Goal: Answer question/provide support: Share knowledge or assist other users

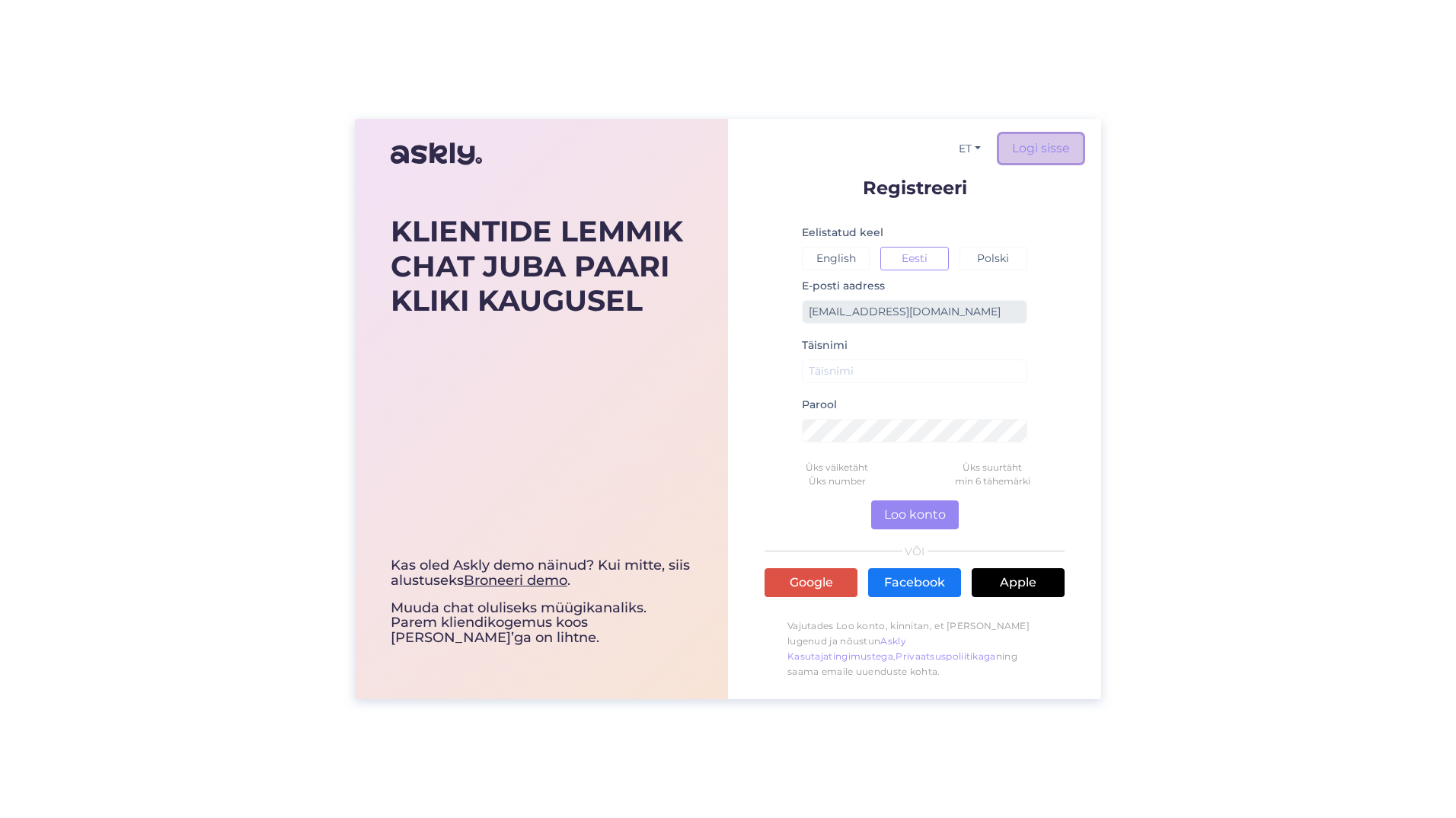
click at [1048, 151] on link "Logi sisse" at bounding box center [1041, 148] width 84 height 29
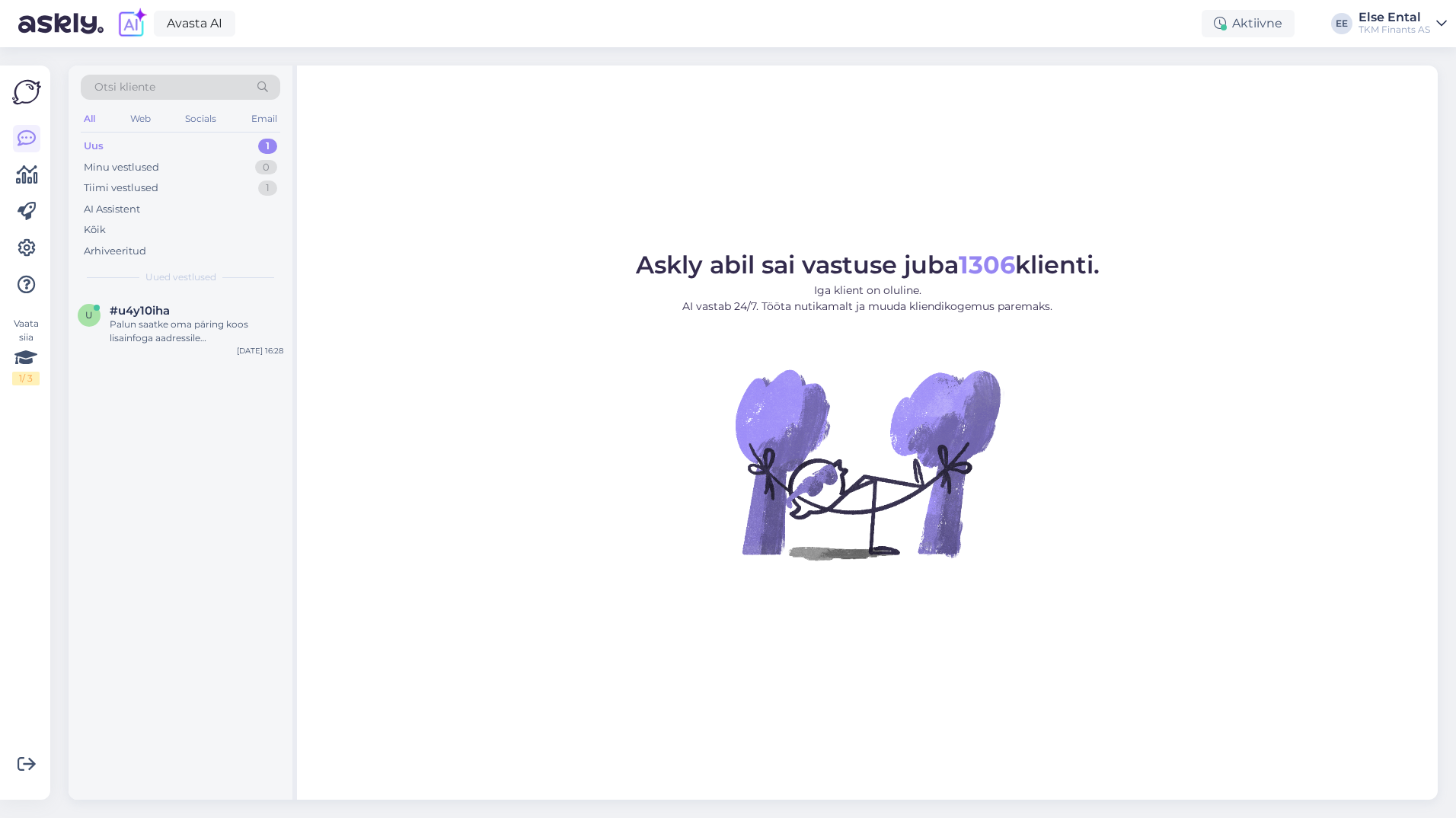
click at [196, 142] on div "Uus 1" at bounding box center [180, 146] width 199 height 21
click at [174, 326] on div "Palun saatke oma päring koos lisainfoga aadressile [EMAIL_ADDRESS][DOMAIN_NAME]…" at bounding box center [196, 331] width 174 height 27
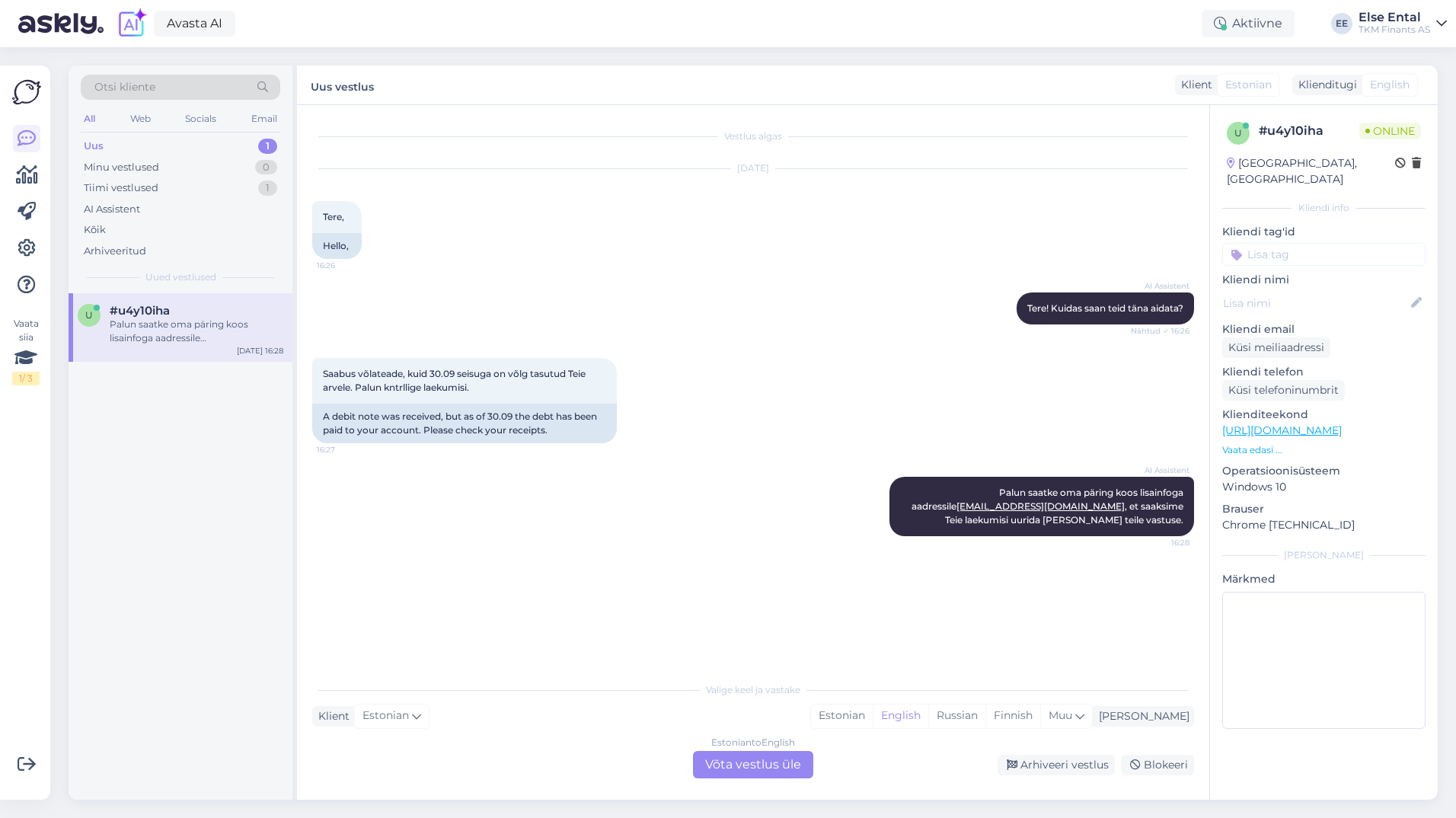
click at [751, 768] on div "Estonian to English Võta vestlus üle" at bounding box center [753, 765] width 120 height 27
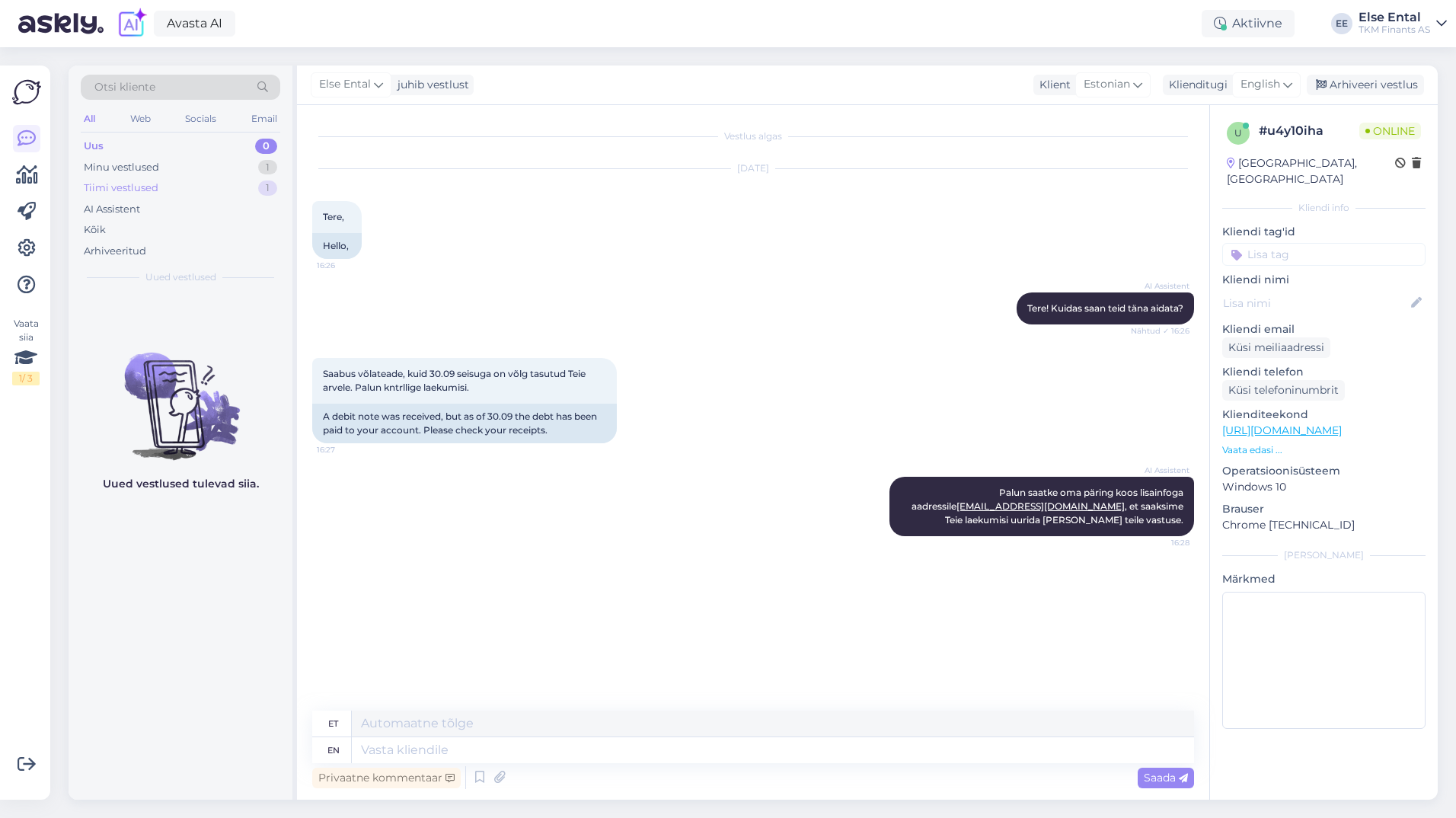
click at [155, 188] on div "Tiimi vestlused" at bounding box center [121, 187] width 75 height 15
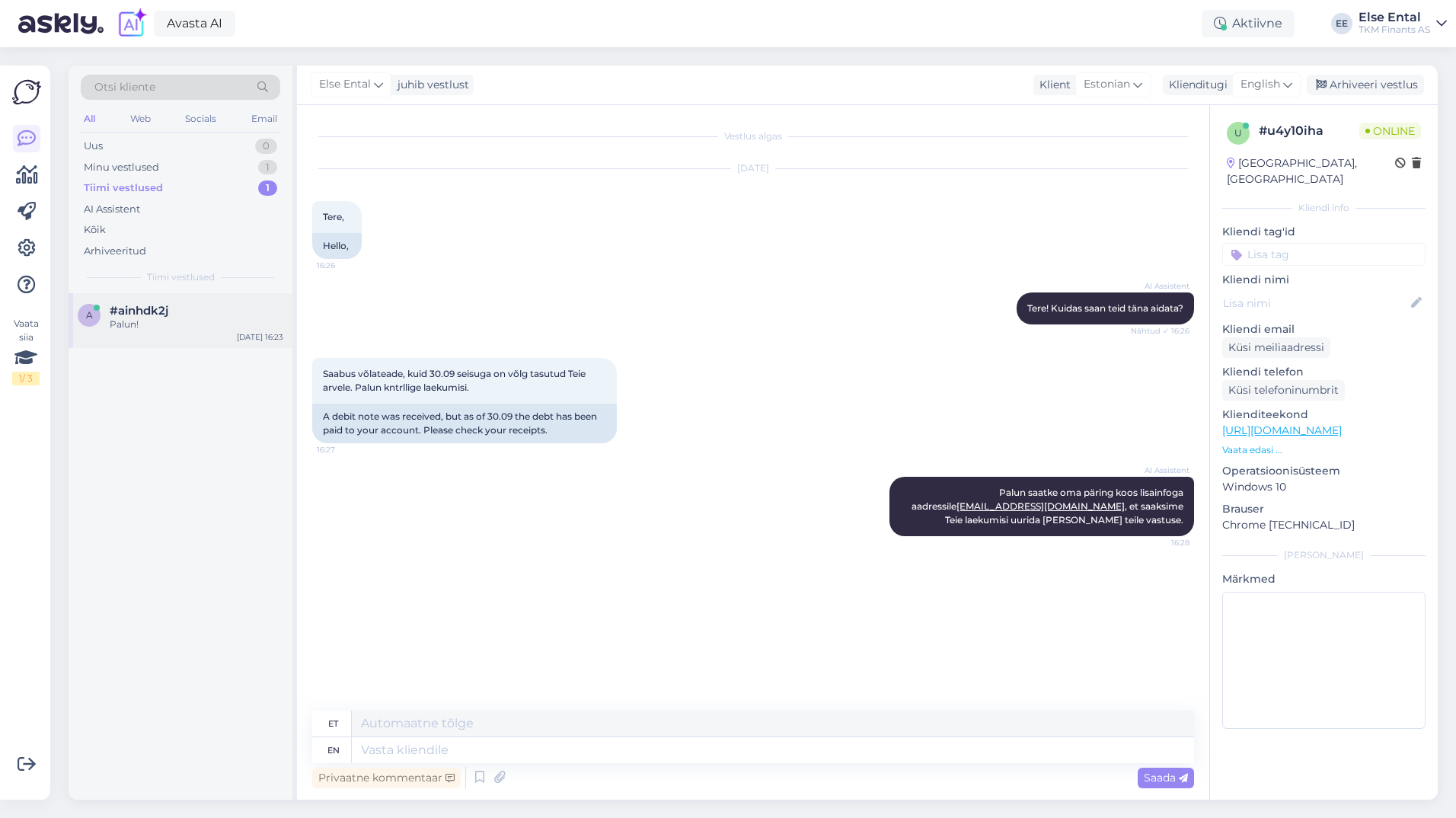
click at [138, 307] on span "#ainhdk2j" at bounding box center [139, 310] width 58 height 14
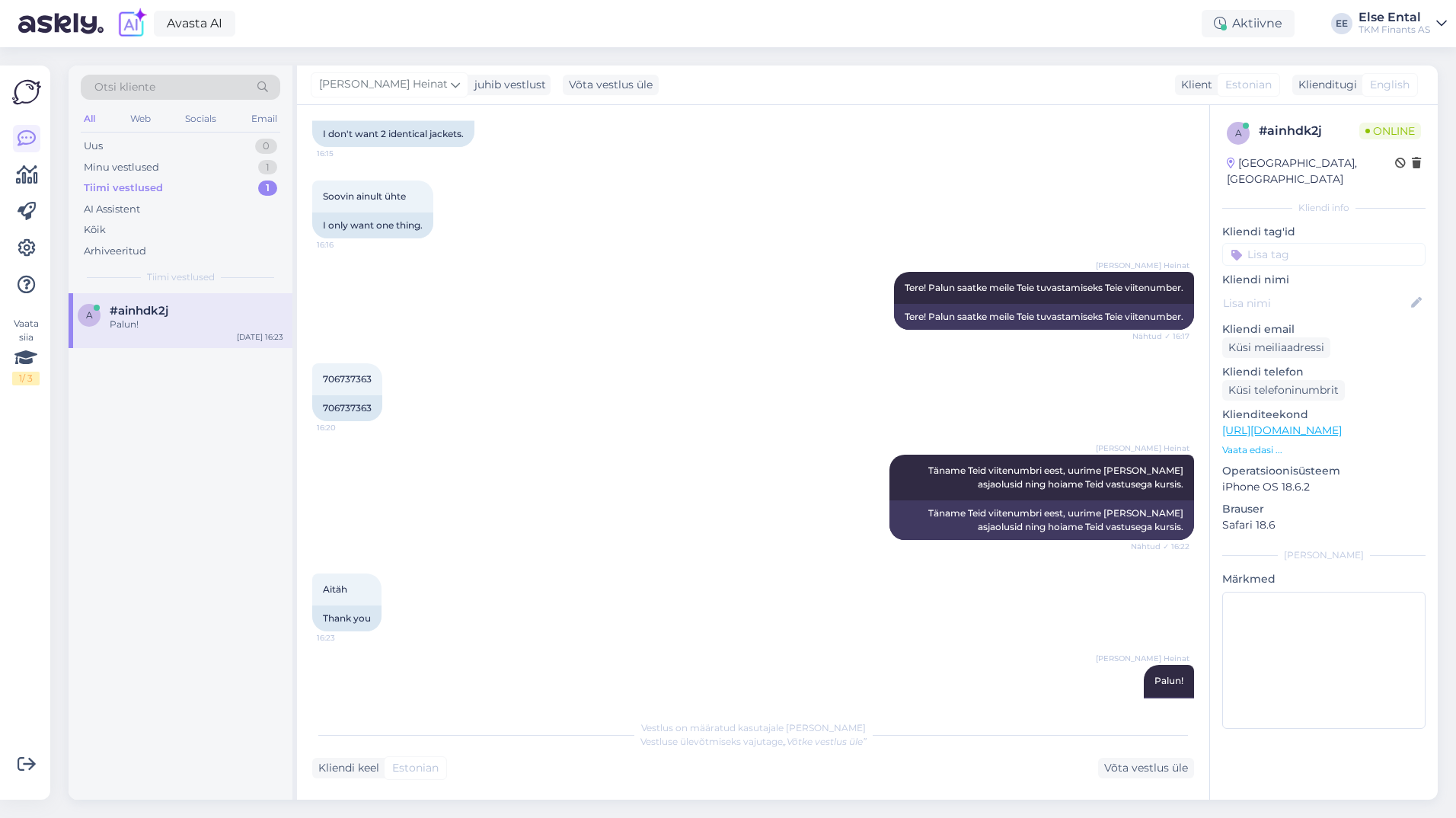
scroll to position [577, 0]
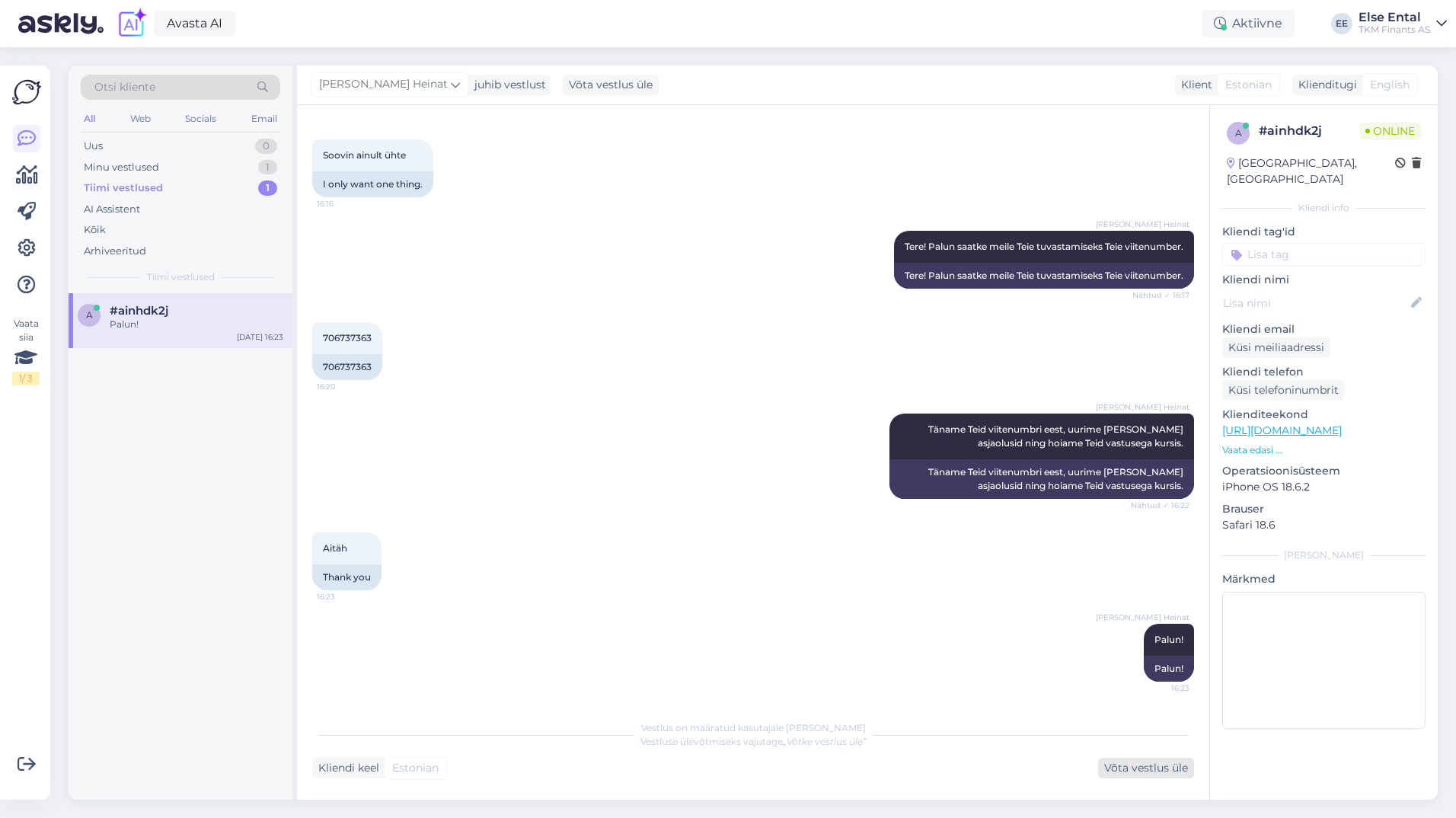
click at [1140, 776] on div "Võta vestlus üle" at bounding box center [1147, 768] width 96 height 21
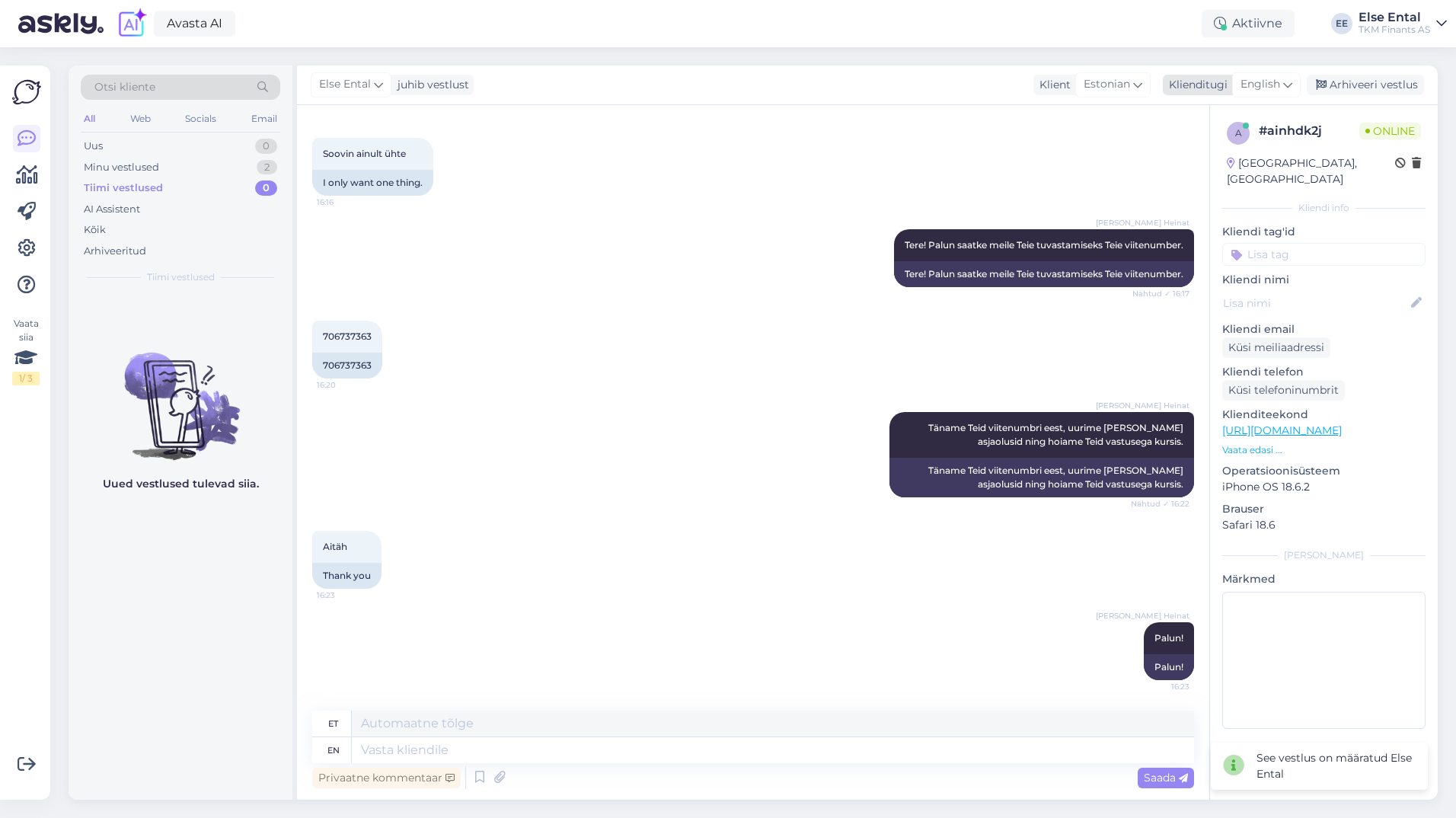
click at [1268, 82] on span "English" at bounding box center [1260, 85] width 40 height 16
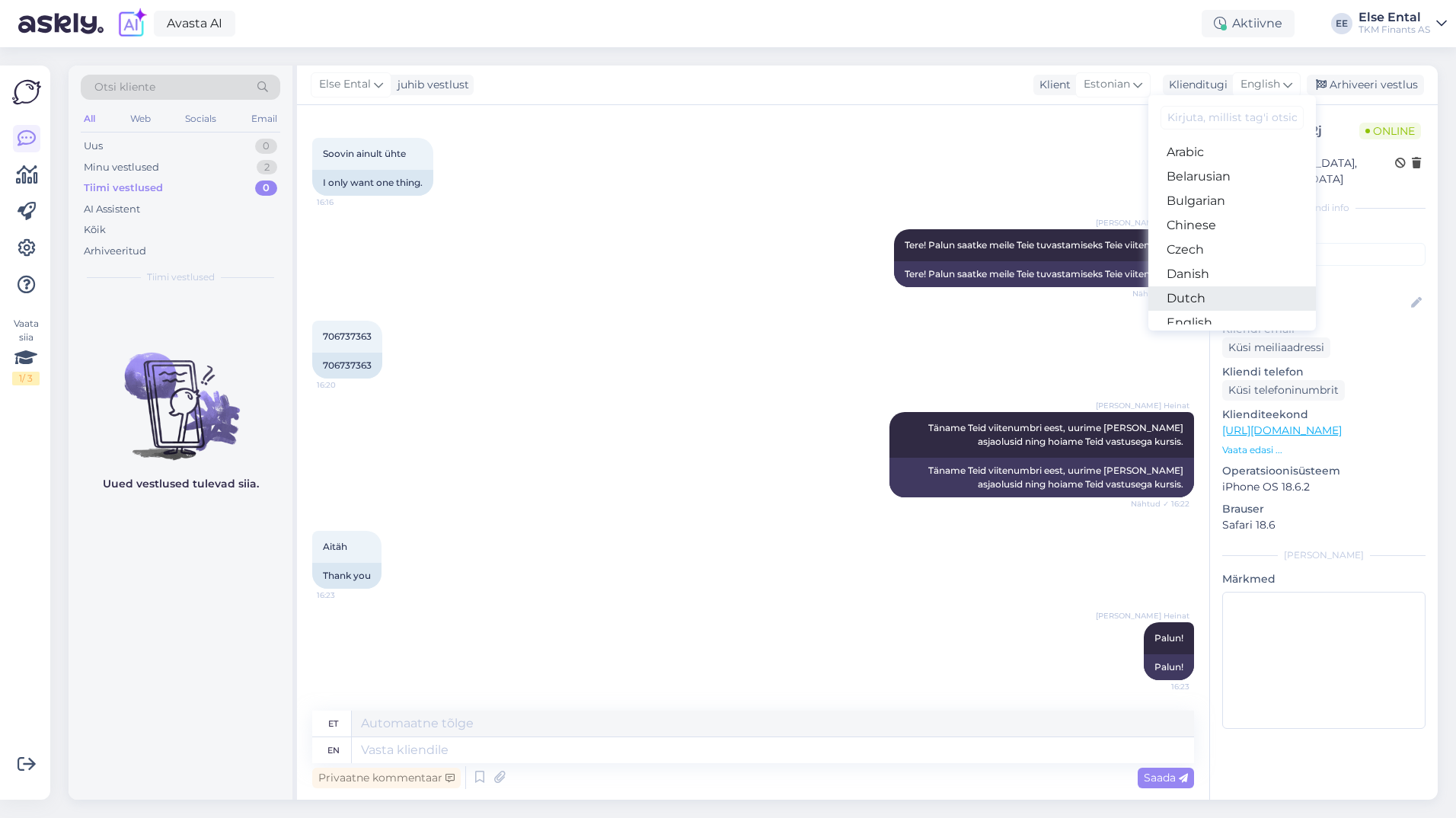
scroll to position [35, 0]
click at [1210, 307] on link "Estonian" at bounding box center [1232, 311] width 167 height 25
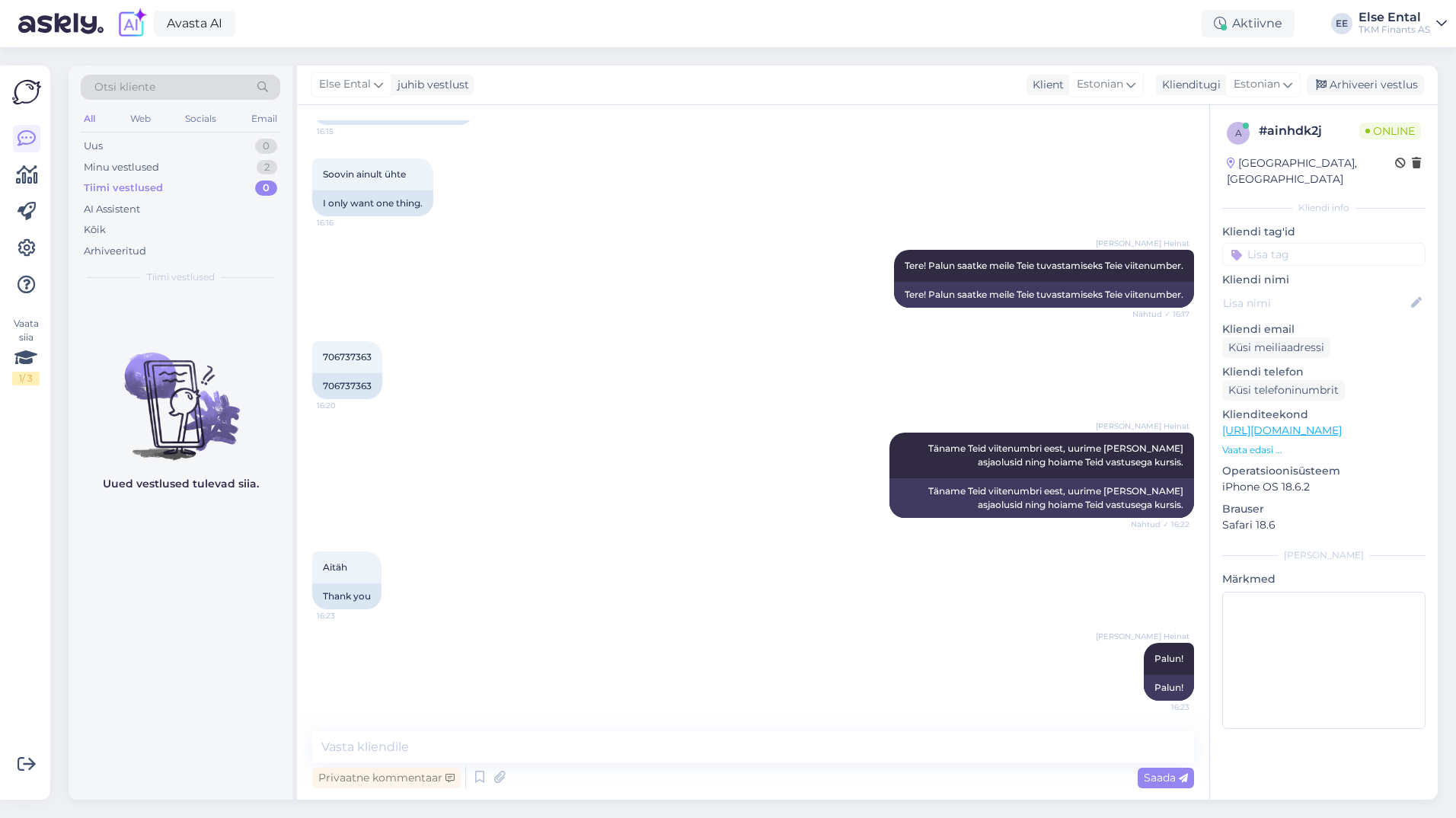
scroll to position [558, 0]
click at [247, 754] on div "Uued vestlused tulevad siia." at bounding box center [180, 546] width 224 height 507
click at [350, 356] on span "706737363" at bounding box center [347, 357] width 49 height 12
copy div "706737363 16:20"
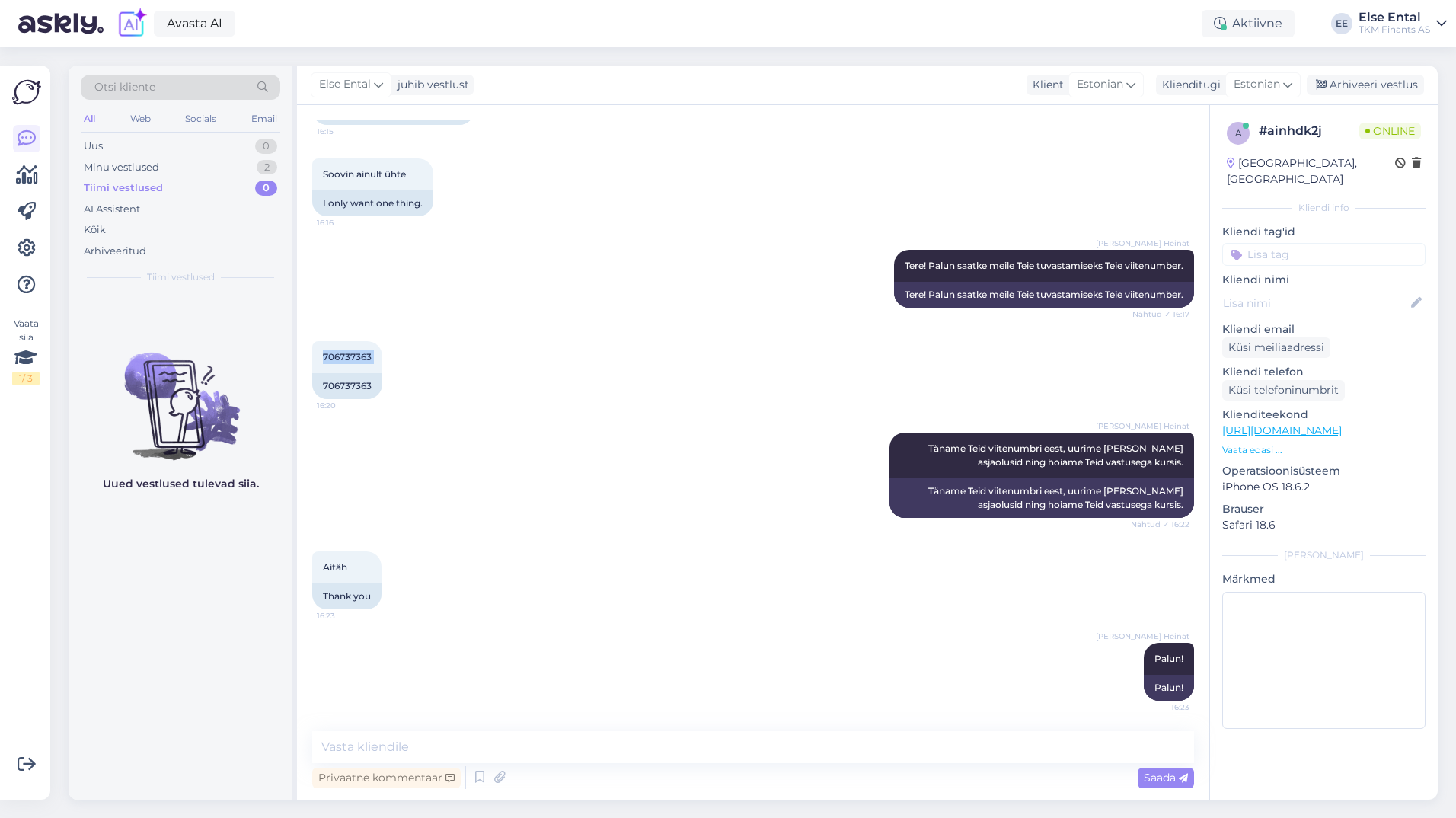
click at [550, 354] on div "706737363 16:20 706737363" at bounding box center [753, 370] width 882 height 91
click at [498, 741] on textarea at bounding box center [753, 747] width 882 height 32
click at [258, 773] on div "Uued vestlused tulevad siia." at bounding box center [180, 546] width 224 height 507
click at [436, 740] on textarea at bounding box center [753, 747] width 882 height 32
paste textarea "687029-1"
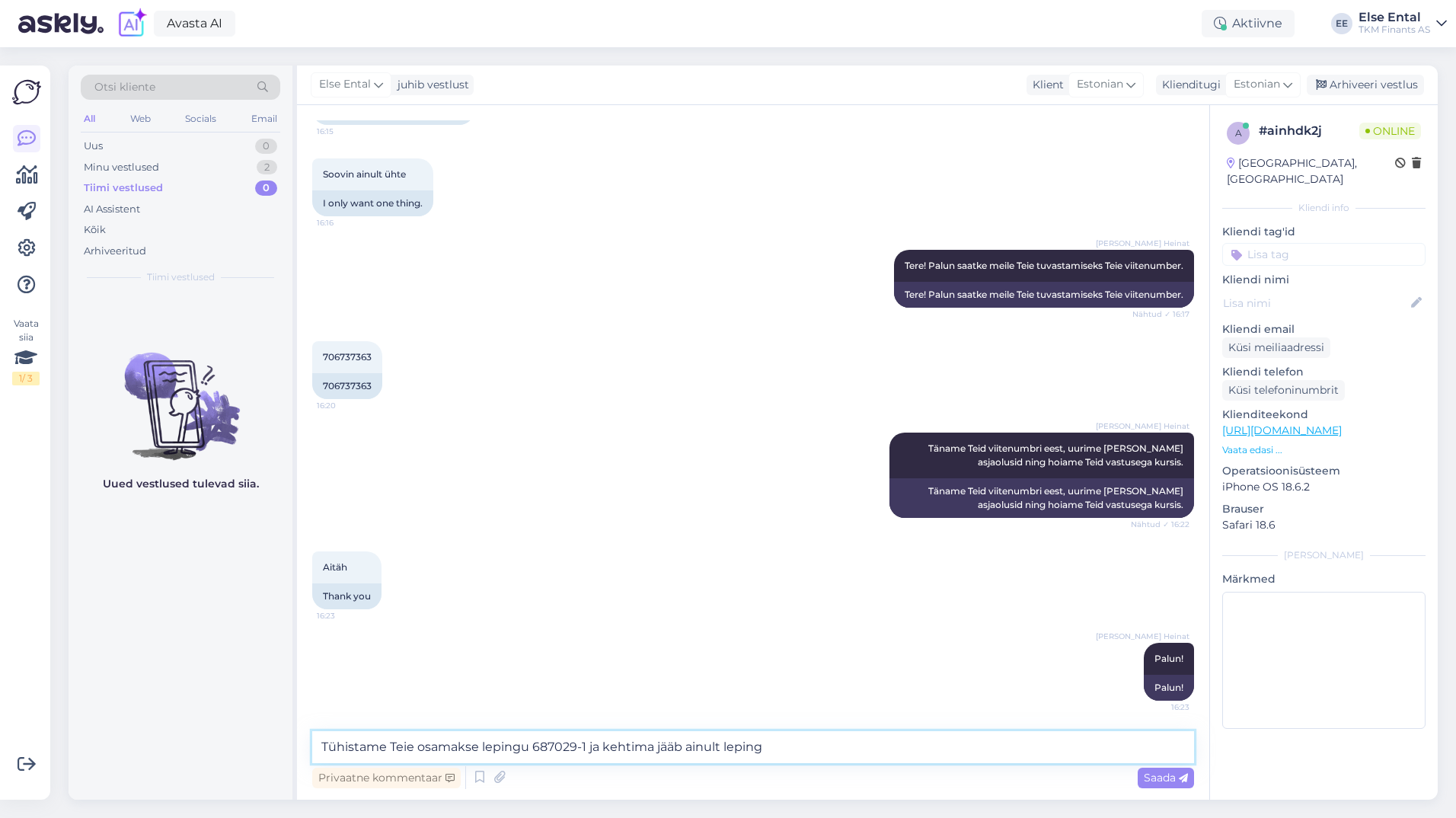
paste textarea "687033-1"
type textarea "Tühistame Teie osamakse lepingu 687029-1 ja kehtima jääb ainult leping 687033-1…"
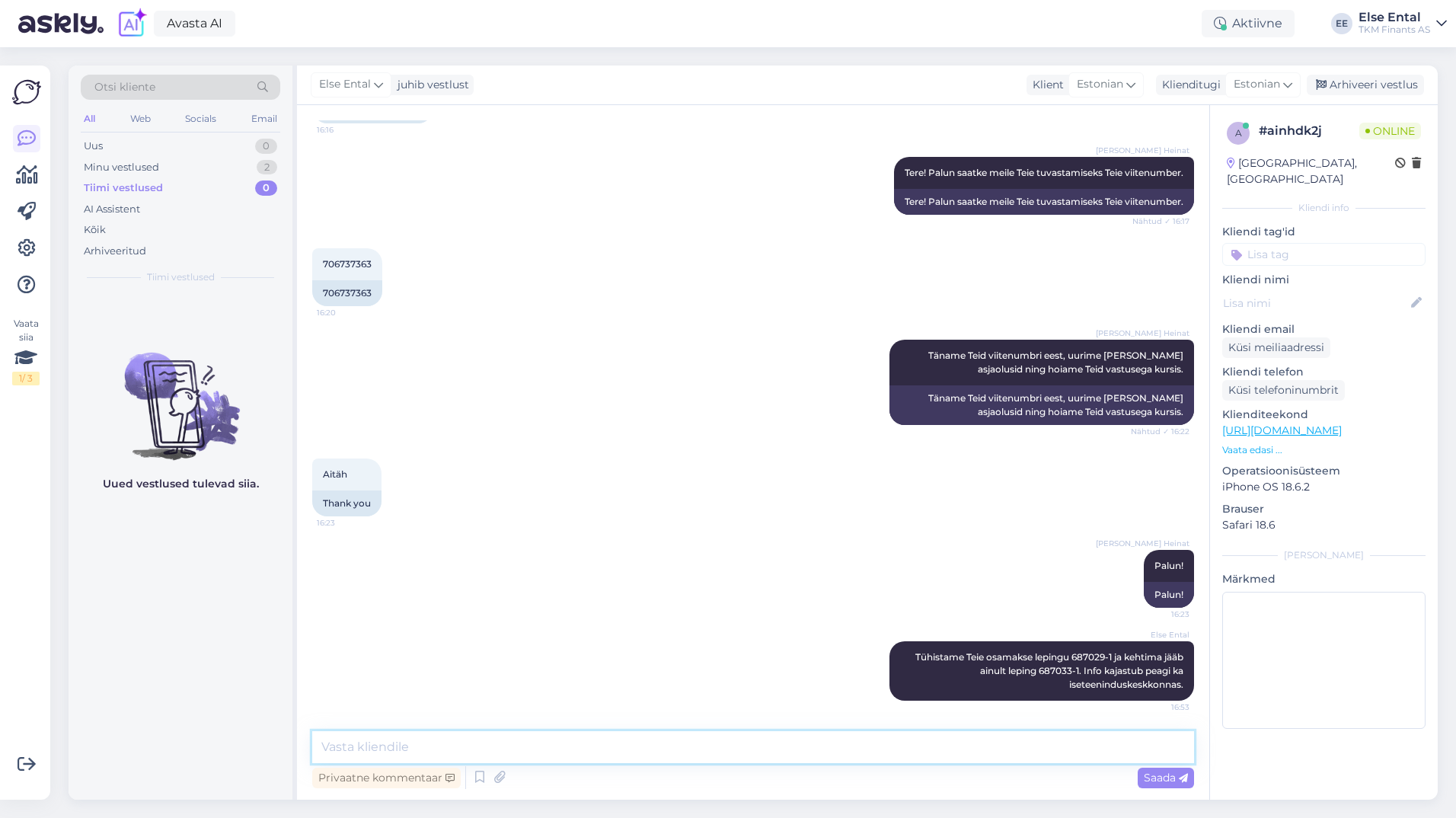
scroll to position [591, 0]
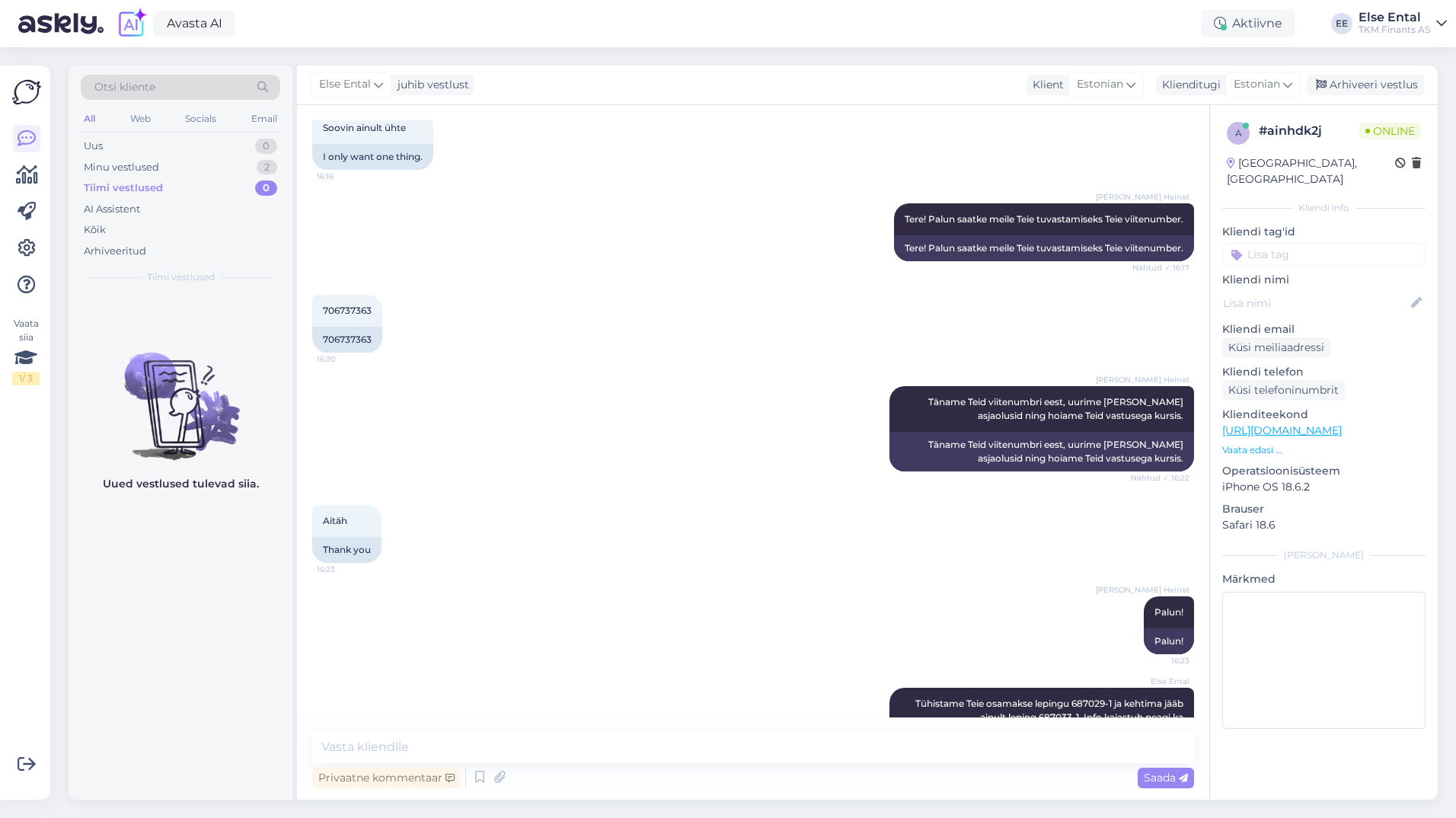
click at [176, 756] on div "Uued vestlused tulevad siia." at bounding box center [180, 546] width 224 height 507
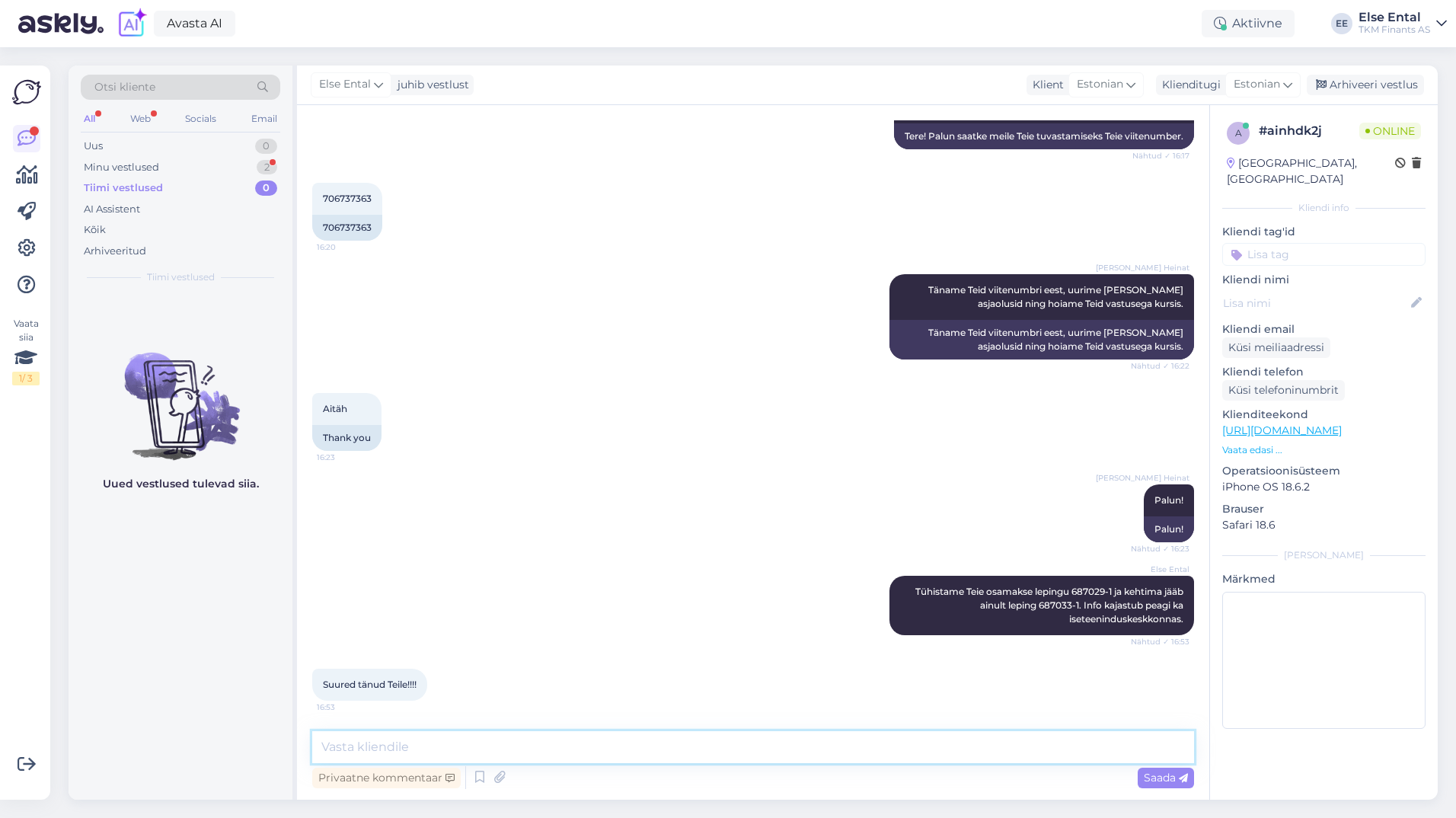
click at [438, 752] on textarea at bounding box center [753, 747] width 882 height 32
type textarea "Aitäh pöördumise eest ja vabandame ebamugavuste pärast! Kena õhtut!"
click at [1159, 776] on span "Saada" at bounding box center [1166, 778] width 45 height 14
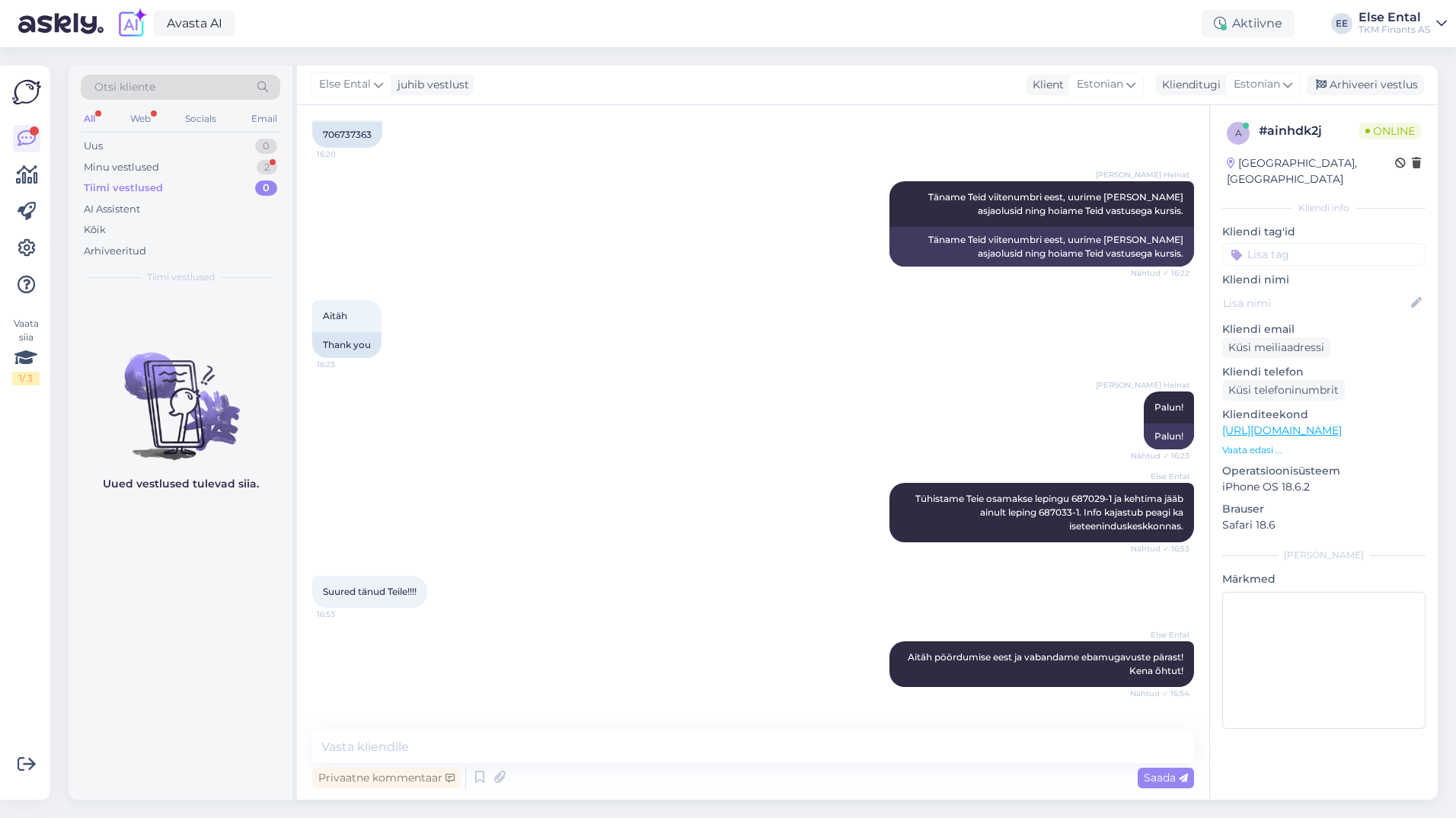
scroll to position [861, 0]
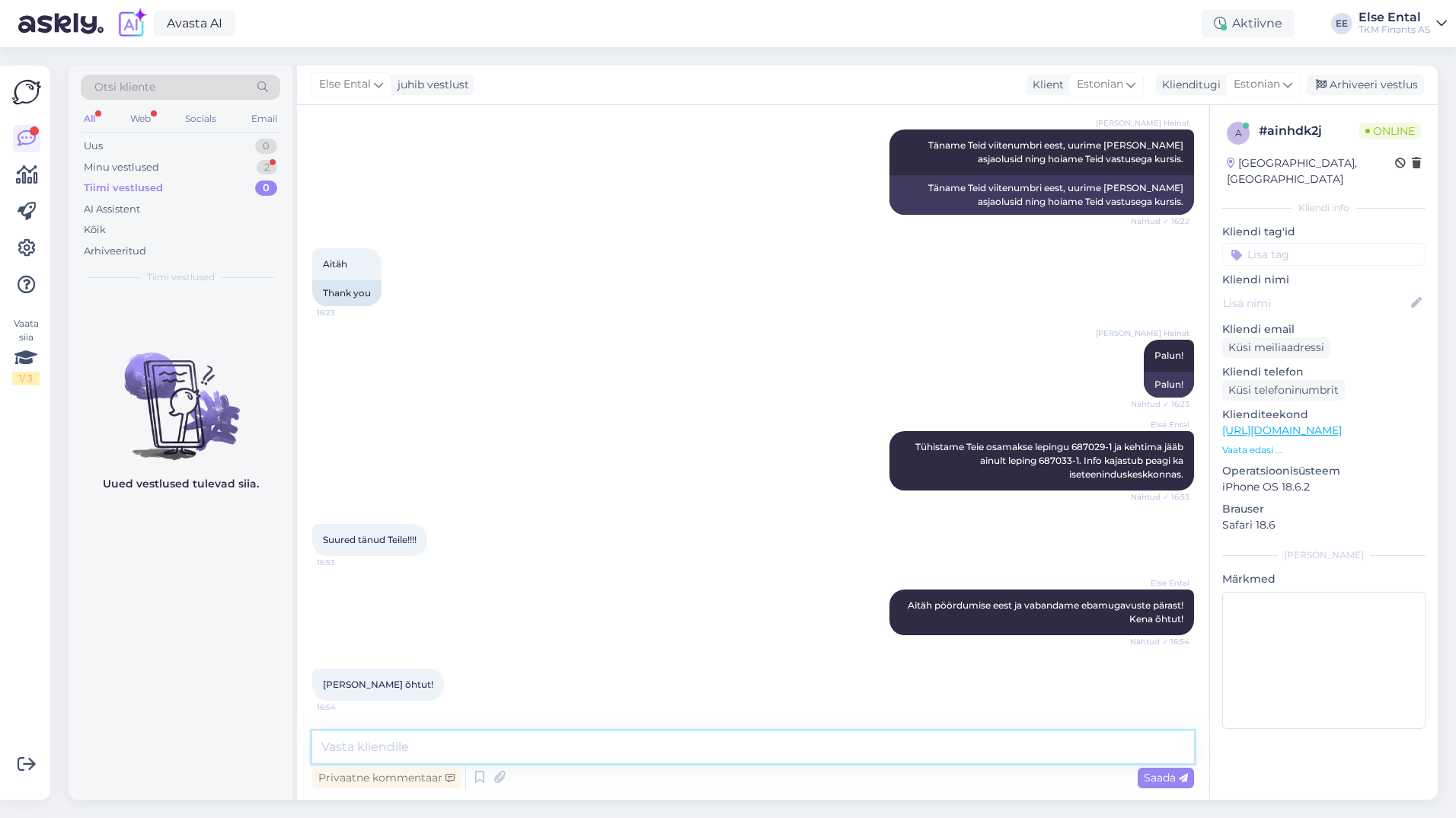
click at [382, 740] on textarea at bounding box center [753, 747] width 882 height 32
click at [24, 533] on div "Vaata siia 1 / 3" at bounding box center [26, 432] width 29 height 711
drag, startPoint x: 485, startPoint y: 15, endPoint x: 453, endPoint y: 748, distance: 733.7
click at [453, 748] on textarea at bounding box center [753, 747] width 882 height 32
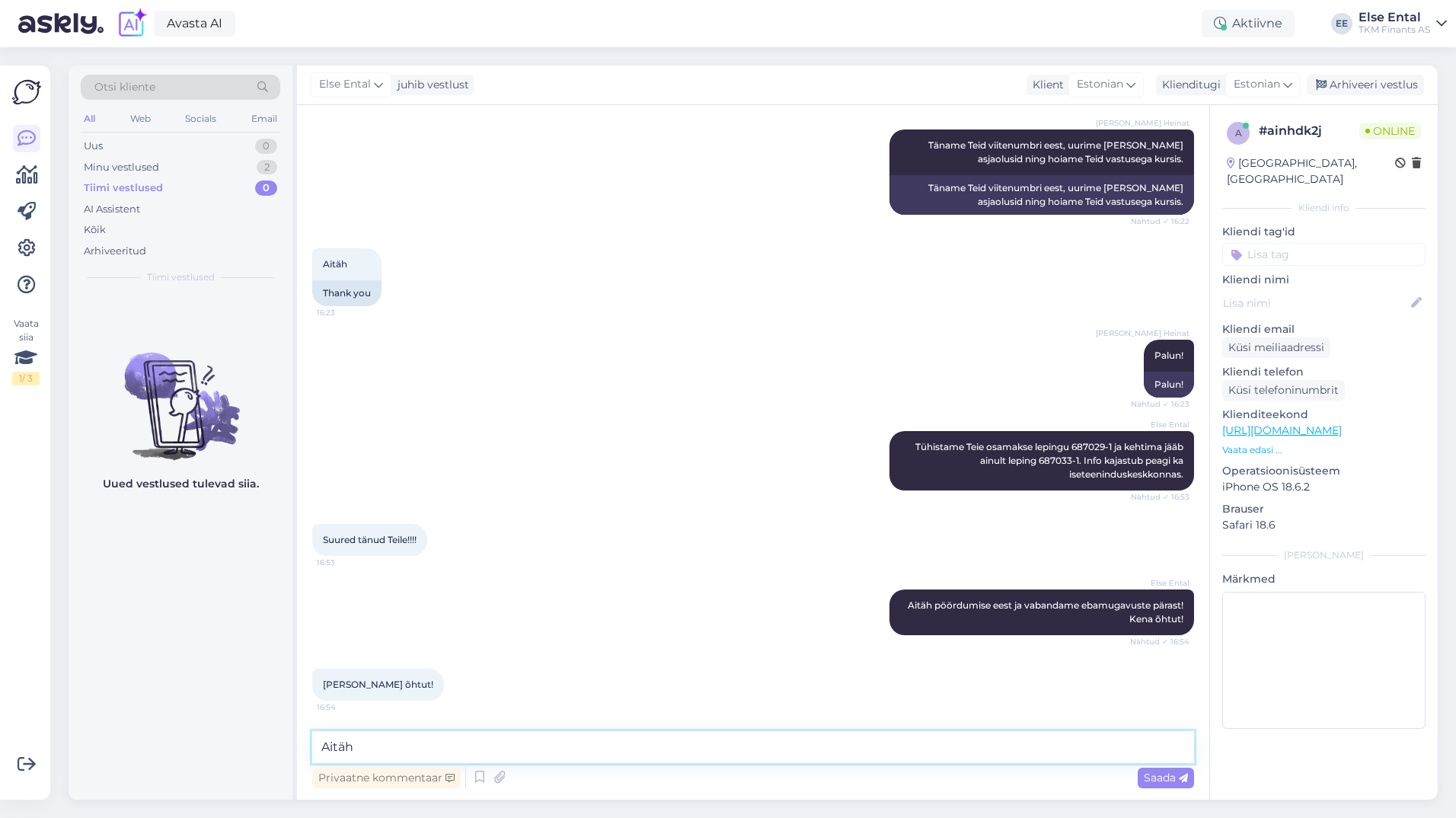
type textarea "Aitäh!"
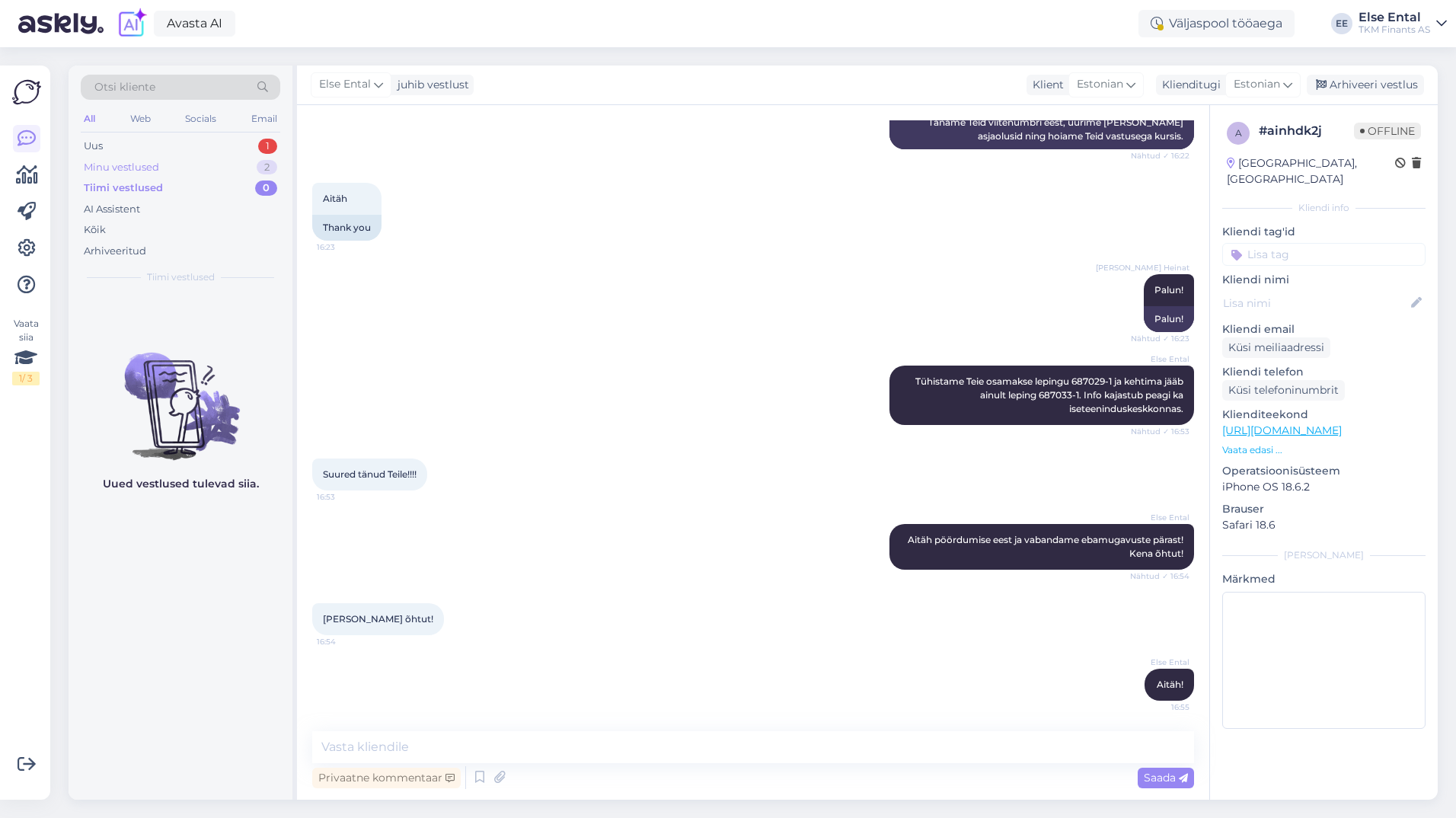
click at [143, 164] on div "Minu vestlused" at bounding box center [121, 167] width 75 height 15
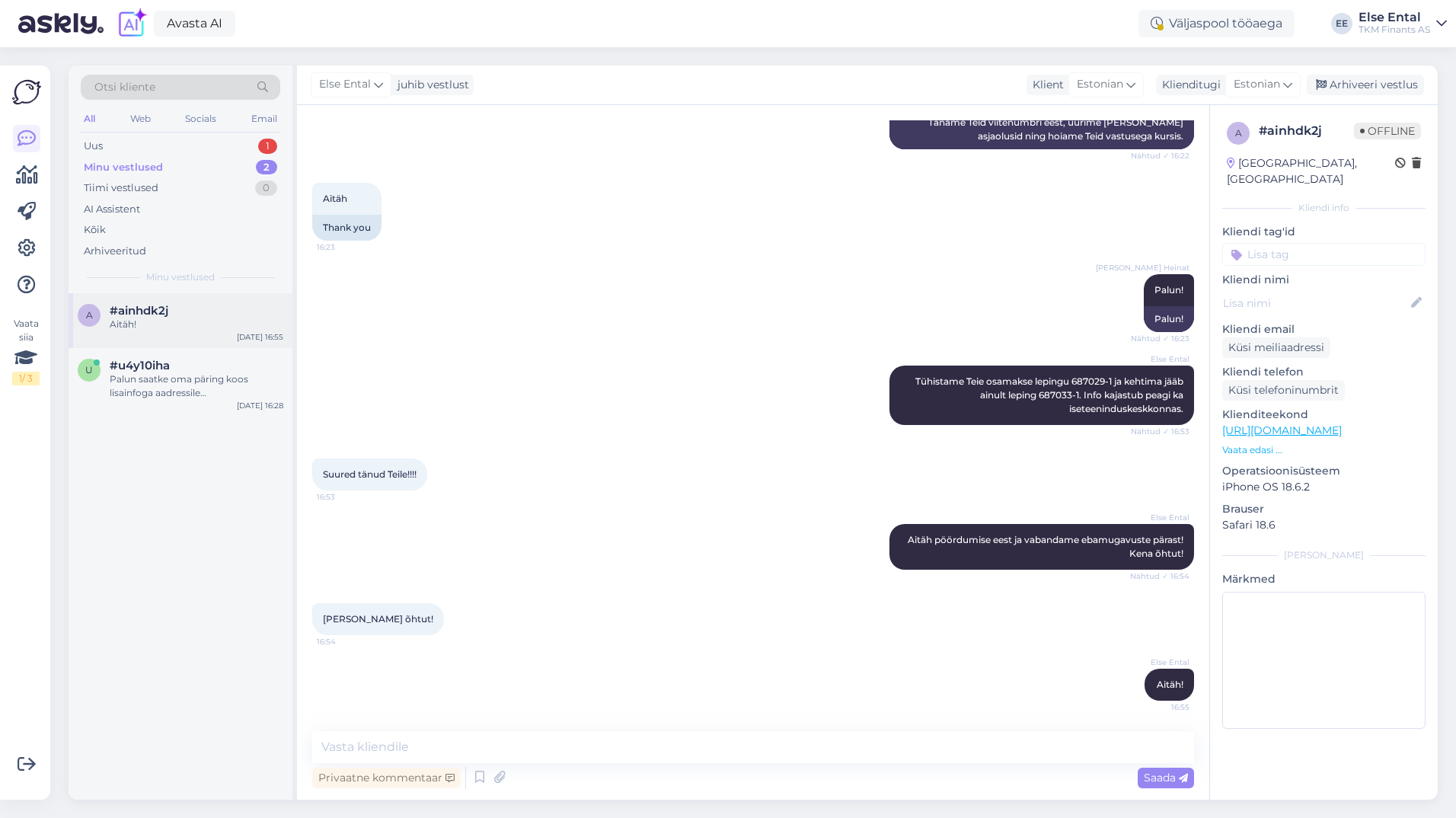
click at [148, 334] on div "a #ainhdk2j Aitäh! [DATE] 16:55" at bounding box center [180, 320] width 224 height 55
click at [137, 146] on div "Uus 1" at bounding box center [180, 146] width 199 height 21
click at [166, 340] on div "Kahjuks ei [PERSON_NAME] võimalik teile helistada. Palun saatke oma päring tasu…" at bounding box center [196, 331] width 174 height 27
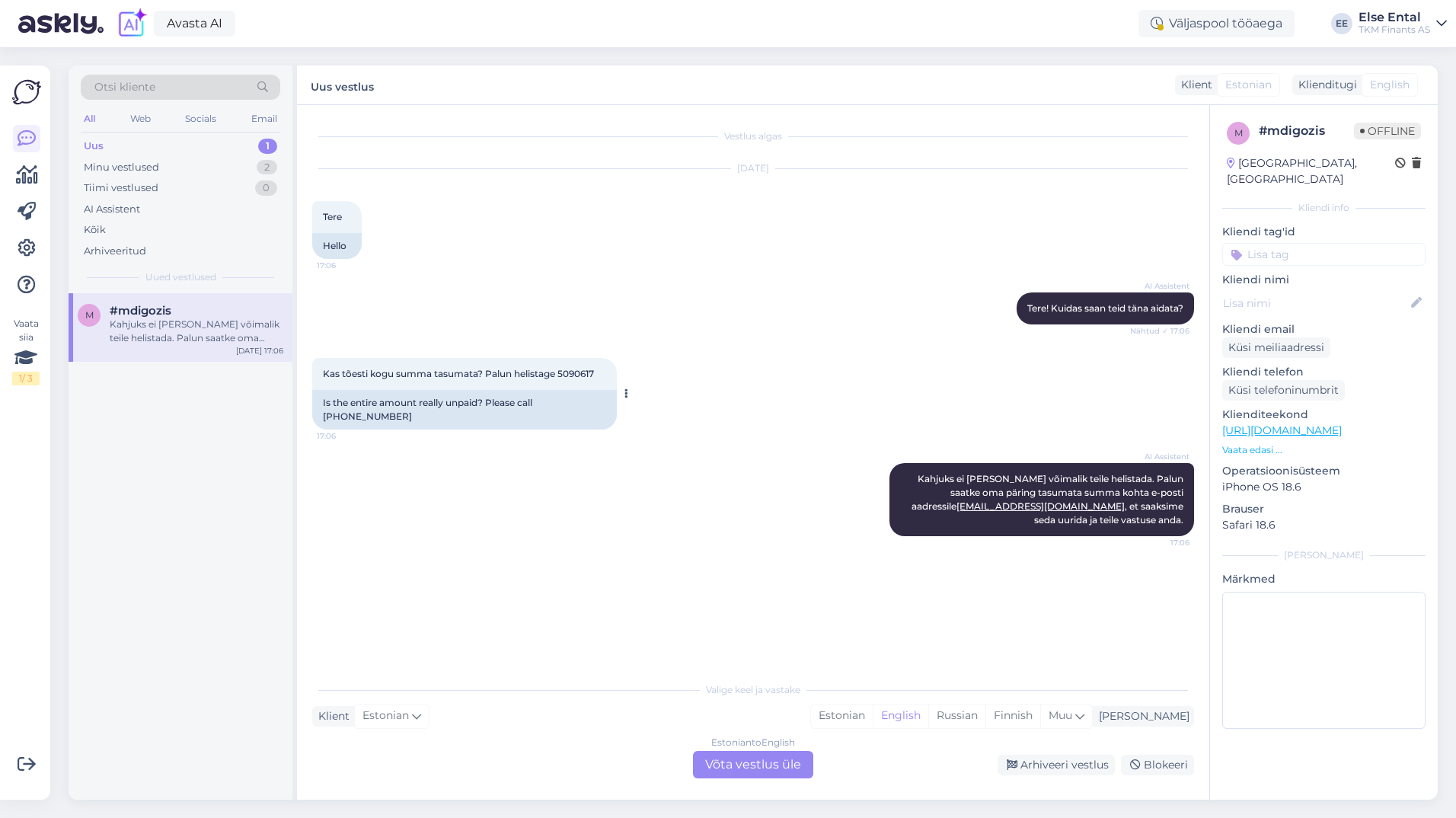
click at [580, 374] on span "Kas tõesti kogu summa tasumata? Palun helistage 5090617" at bounding box center [458, 373] width 271 height 12
copy div "5090617 17:06"
click at [134, 146] on div "Uus 1" at bounding box center [180, 146] width 199 height 21
